Goal: Transaction & Acquisition: Purchase product/service

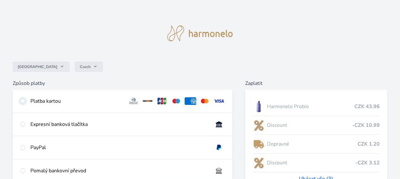
click at [25, 100] on input "radio" at bounding box center [22, 100] width 5 height 5
radio input "true"
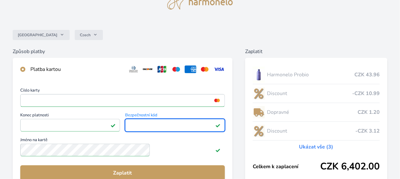
scroll to position [63, 0]
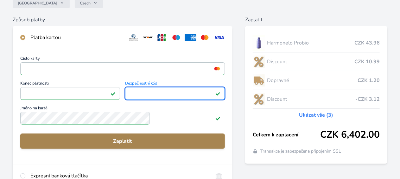
click at [145, 145] on span "Zaplatit" at bounding box center [122, 141] width 195 height 8
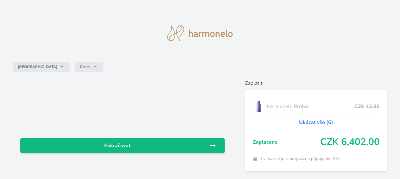
scroll to position [25, 0]
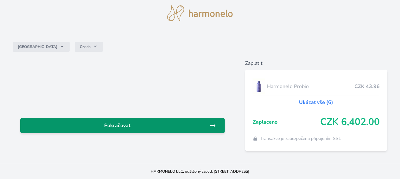
click at [211, 124] on icon at bounding box center [213, 125] width 5 height 2
